Goal: Feedback & Contribution: Contribute content

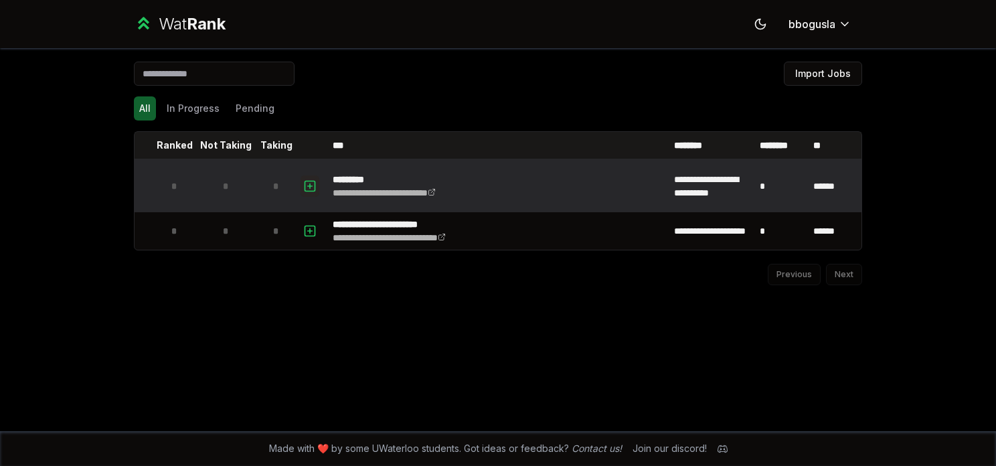
click at [308, 183] on icon "button" at bounding box center [309, 186] width 13 height 16
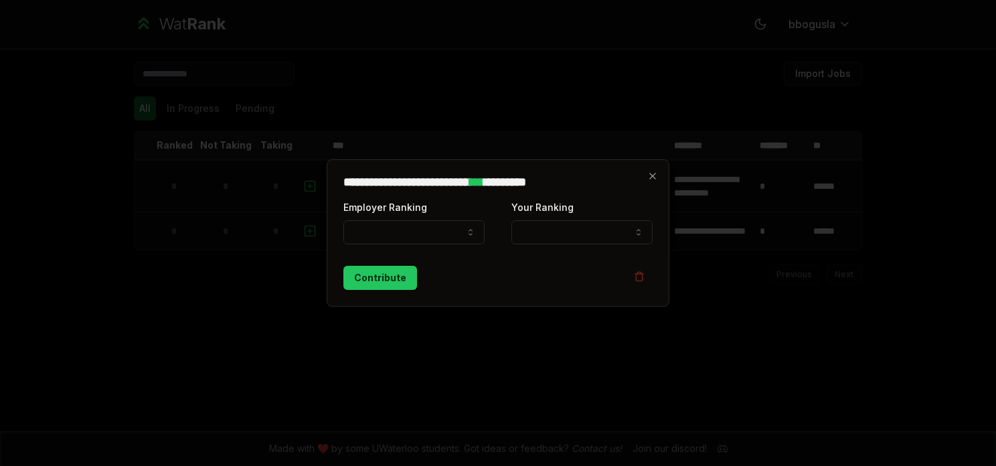
select select
click at [475, 234] on icon "button" at bounding box center [470, 232] width 11 height 11
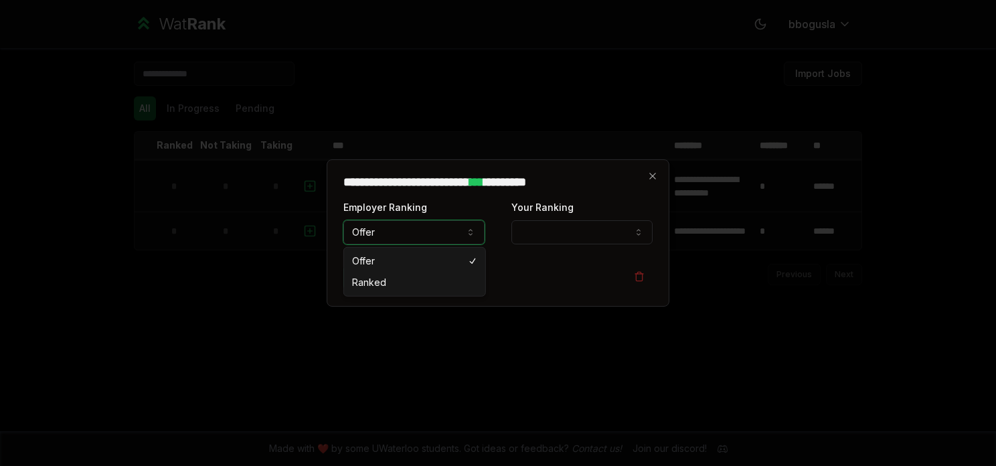
click at [464, 242] on button "Offer" at bounding box center [413, 232] width 141 height 24
select select "******"
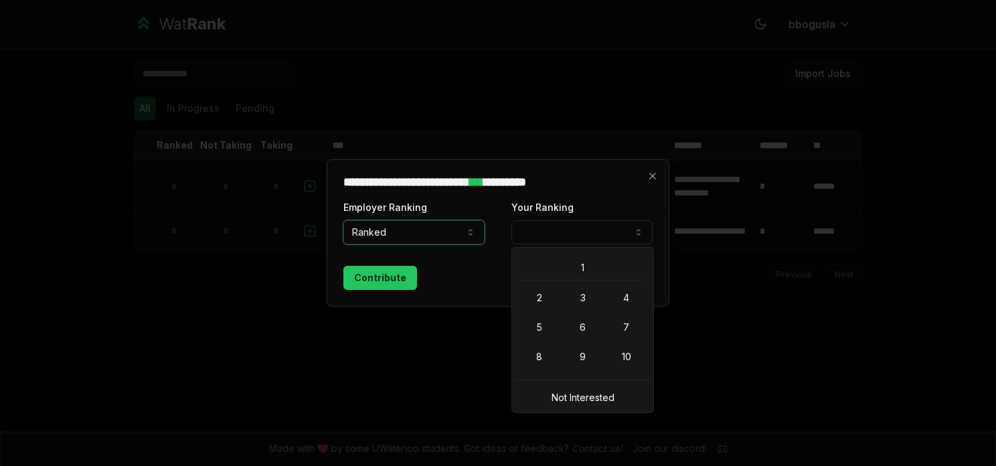
click at [559, 233] on button "Your Ranking" at bounding box center [581, 232] width 141 height 24
select select "*"
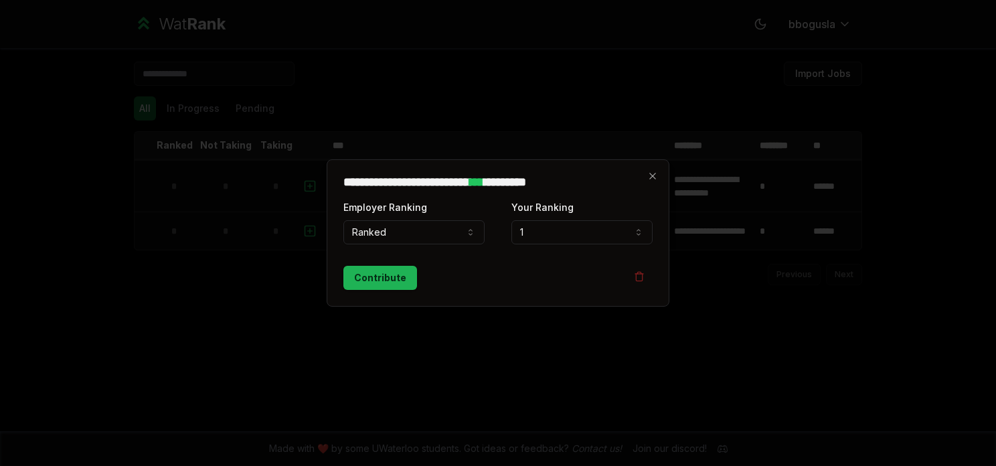
click at [392, 281] on button "Contribute" at bounding box center [380, 278] width 74 height 24
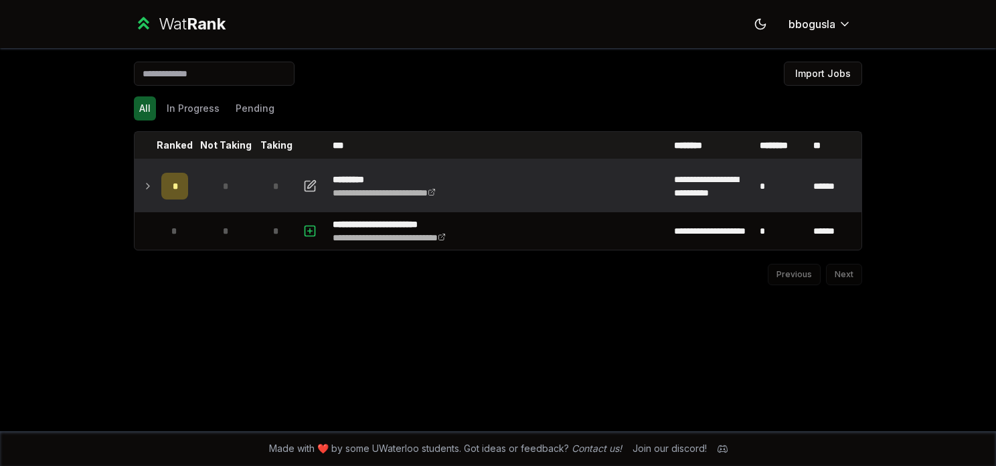
click at [145, 179] on icon at bounding box center [148, 186] width 11 height 16
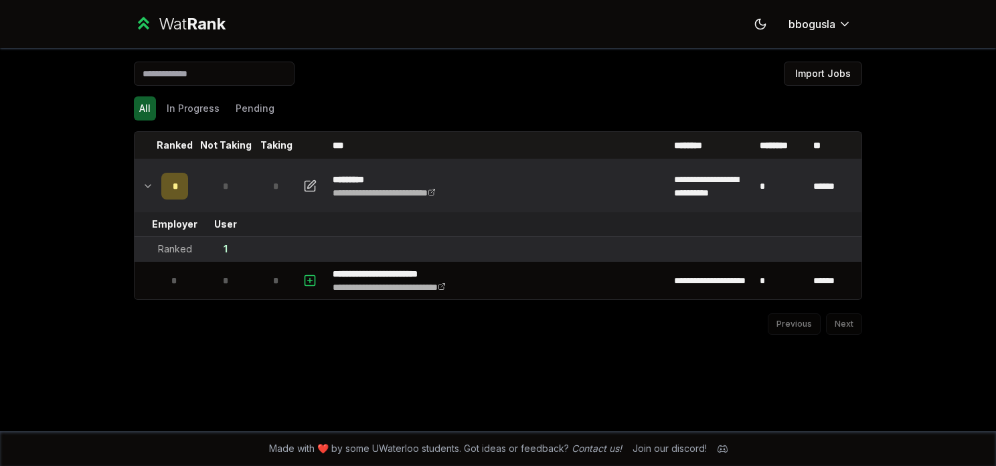
click at [145, 179] on icon at bounding box center [148, 186] width 11 height 16
